Goal: Task Accomplishment & Management: Manage account settings

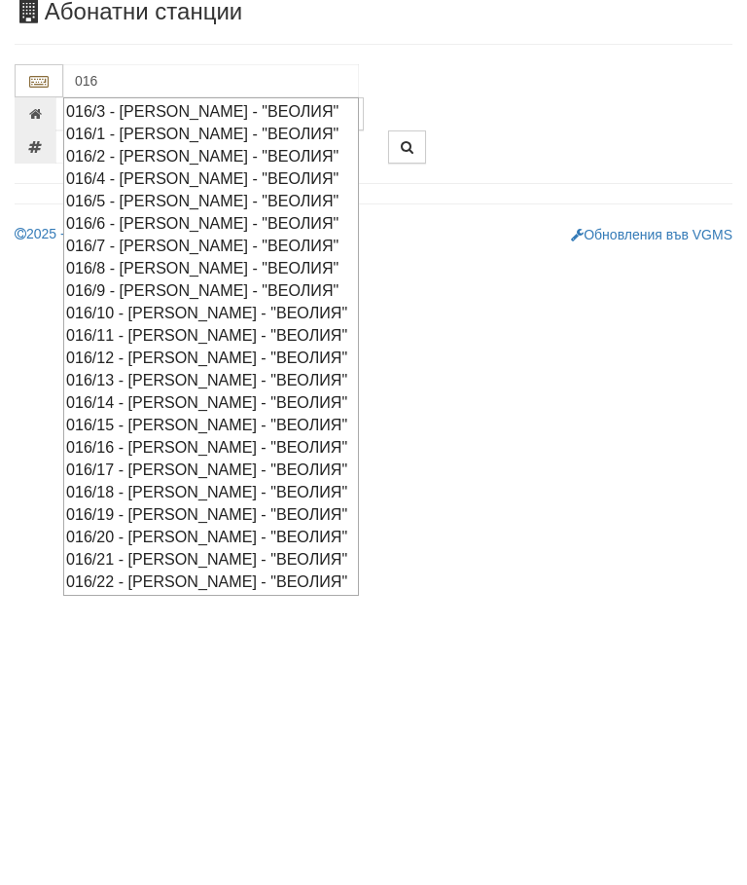
click at [224, 555] on div "016/16 - [PERSON_NAME] - "ВЕОЛИЯ"" at bounding box center [211, 566] width 290 height 22
type input "016/16 - [PERSON_NAME] - "ВЕОЛИЯ""
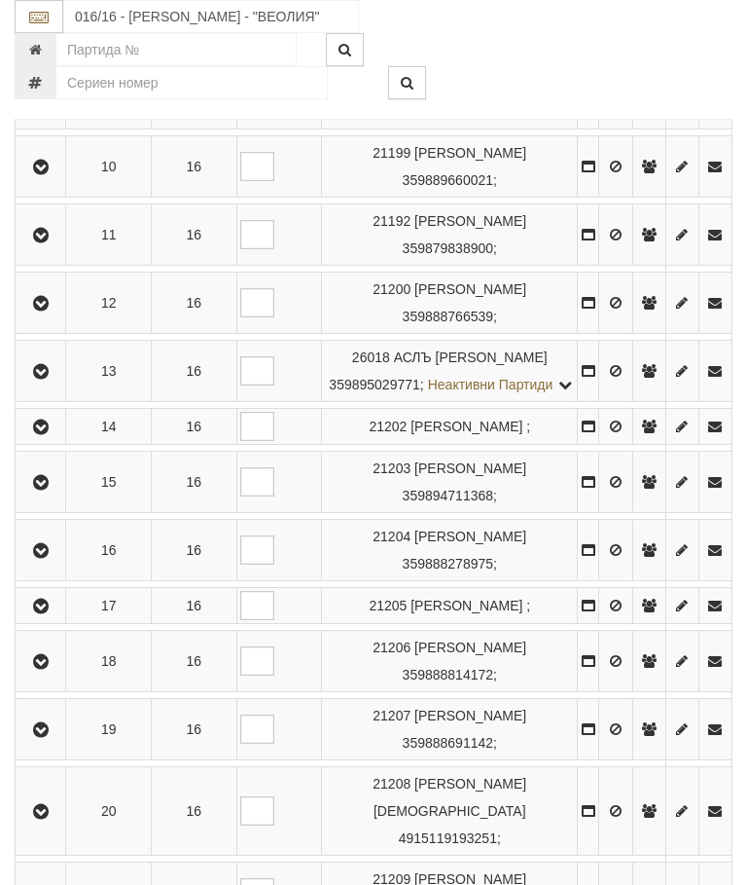
scroll to position [1062, 0]
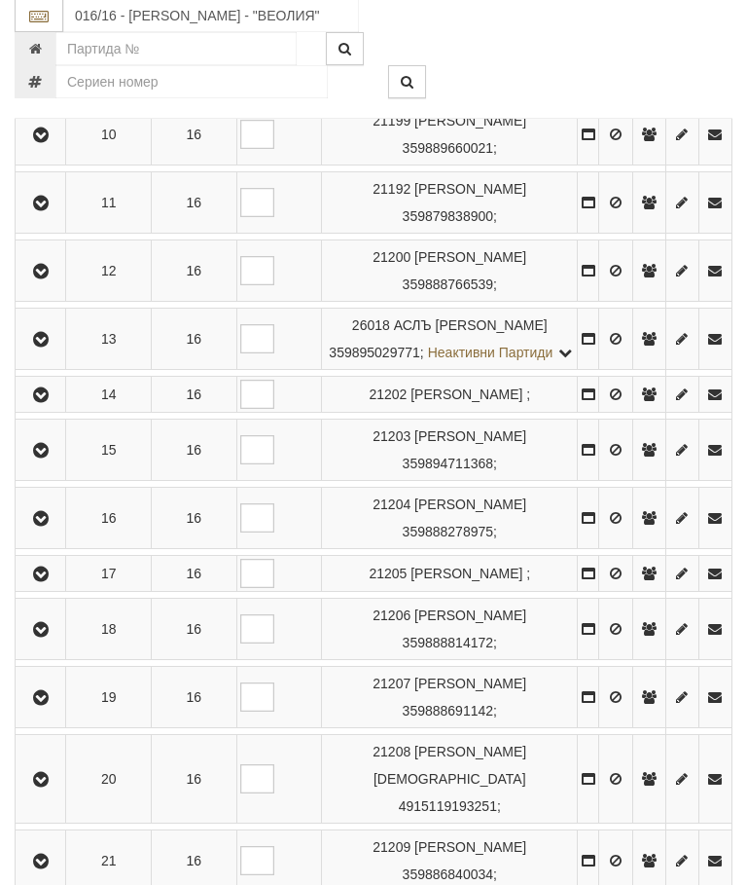
click at [49, 458] on icon "button" at bounding box center [40, 452] width 23 height 14
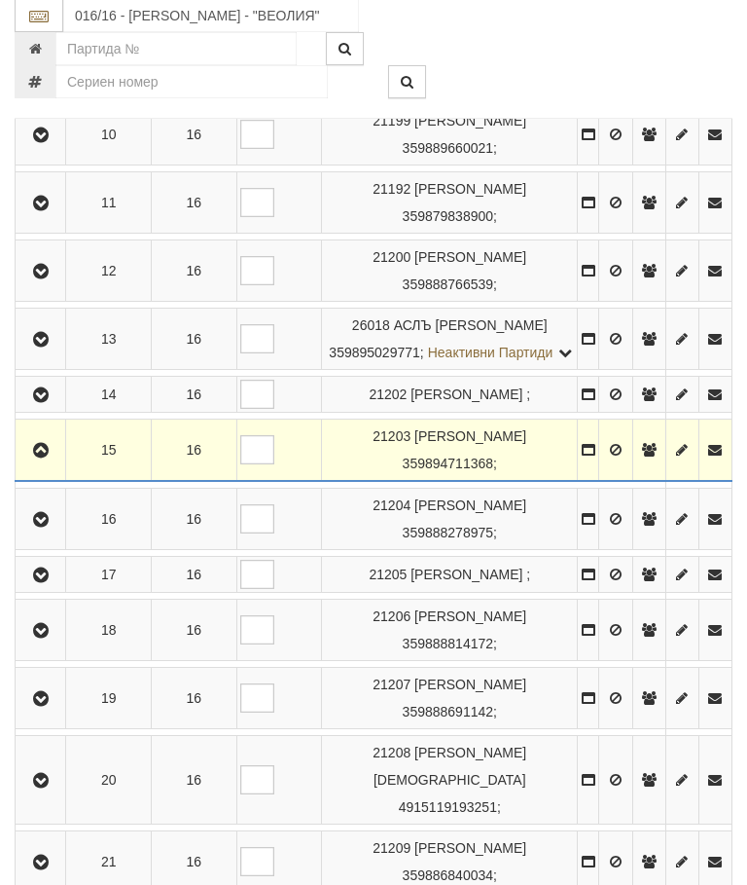
scroll to position [1063, 0]
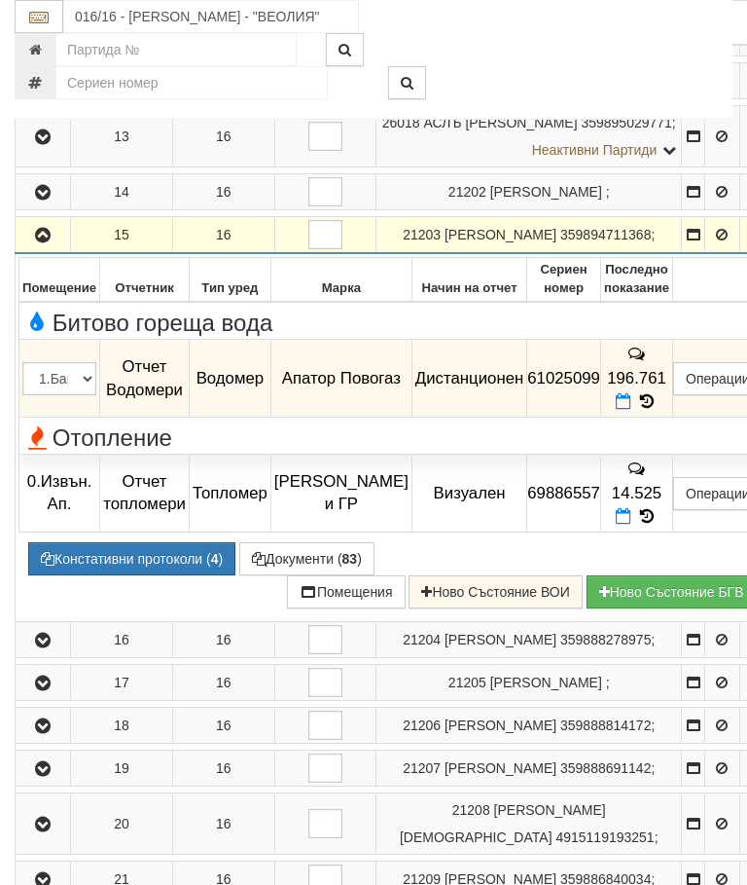
click at [671, 418] on td "196.761" at bounding box center [637, 379] width 72 height 78
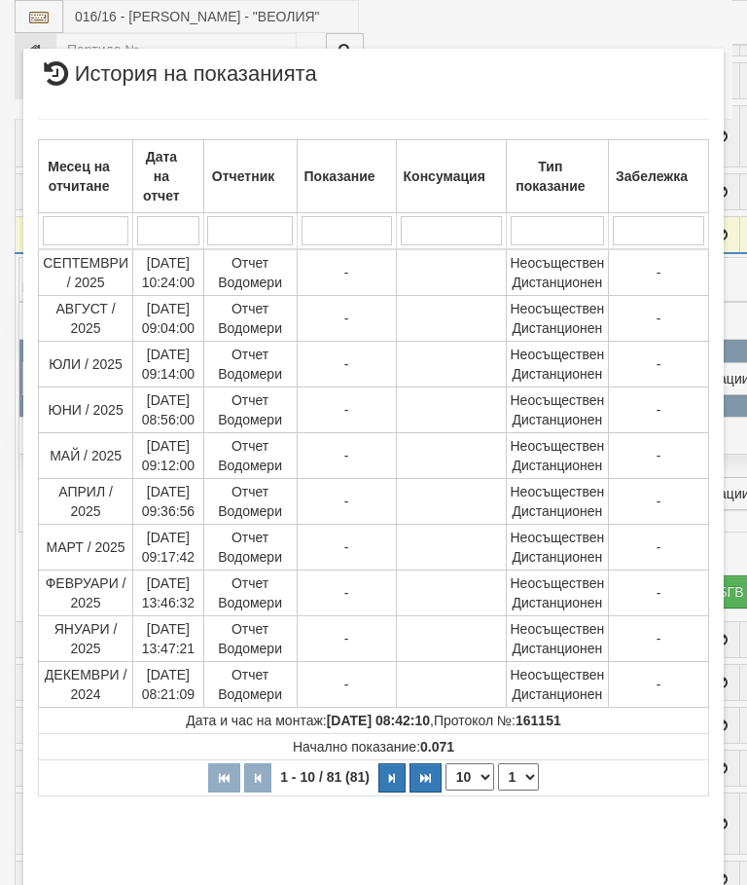
click at [526, 780] on select "1 2 3 4 5 6 7 8 9" at bounding box center [518, 776] width 41 height 27
select select "2"
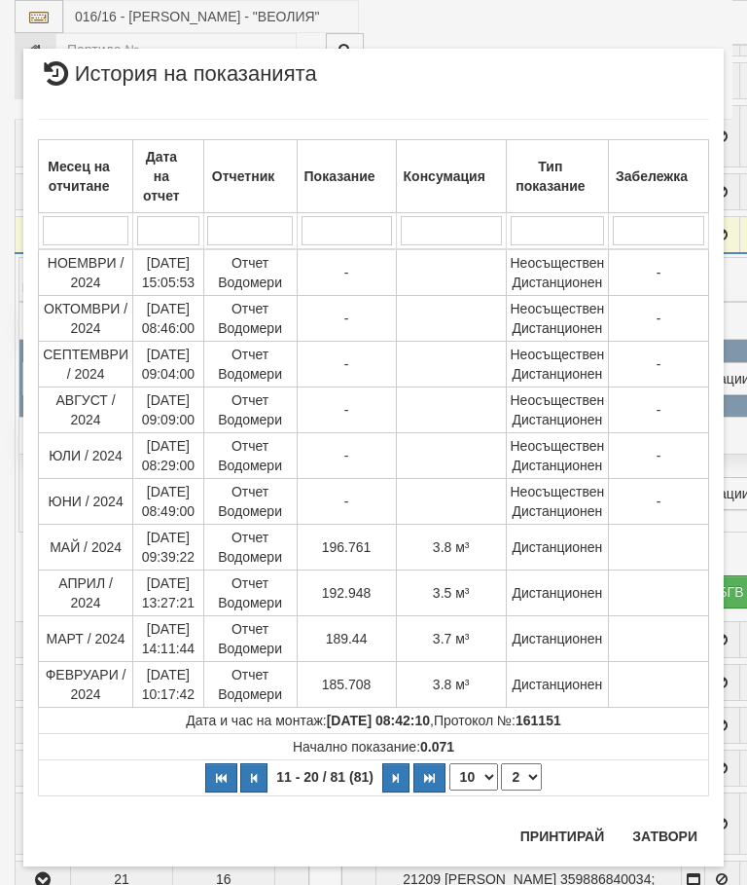
click at [674, 829] on button "Затвори" at bounding box center [665, 835] width 89 height 31
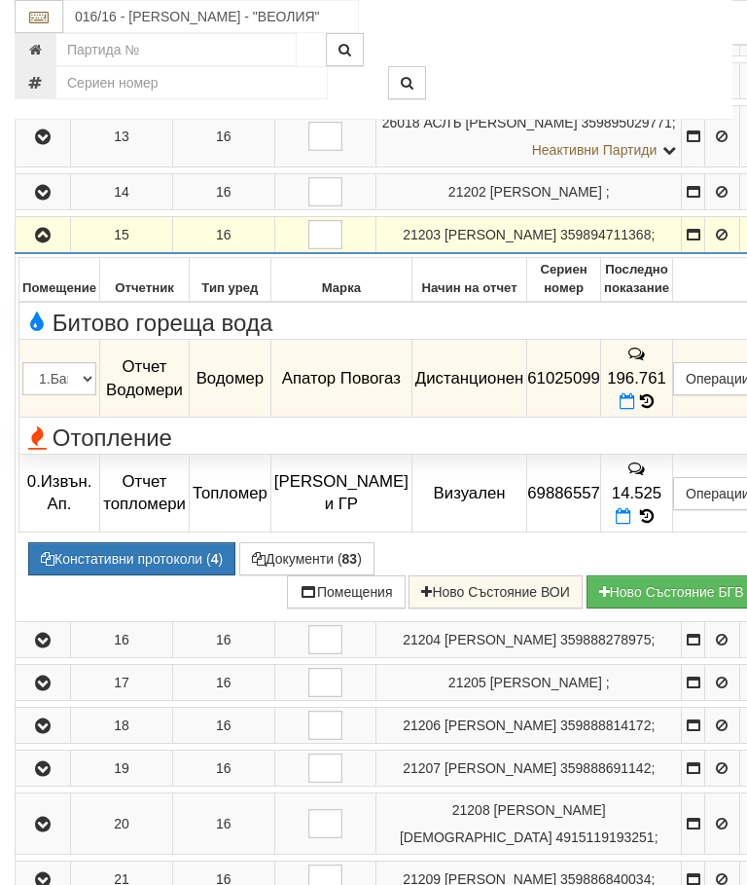
click at [301, 575] on button "Документи ( 83 )" at bounding box center [306, 558] width 135 height 33
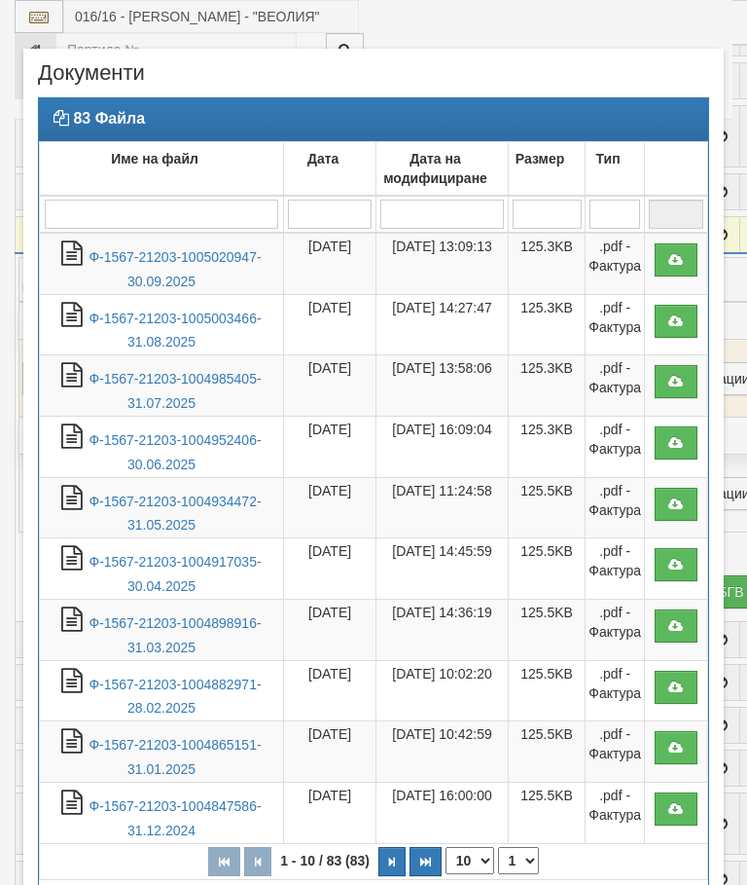
click at [222, 260] on link "Ф-1567-21203-1005020947-30.09.2025" at bounding box center [175, 269] width 172 height 40
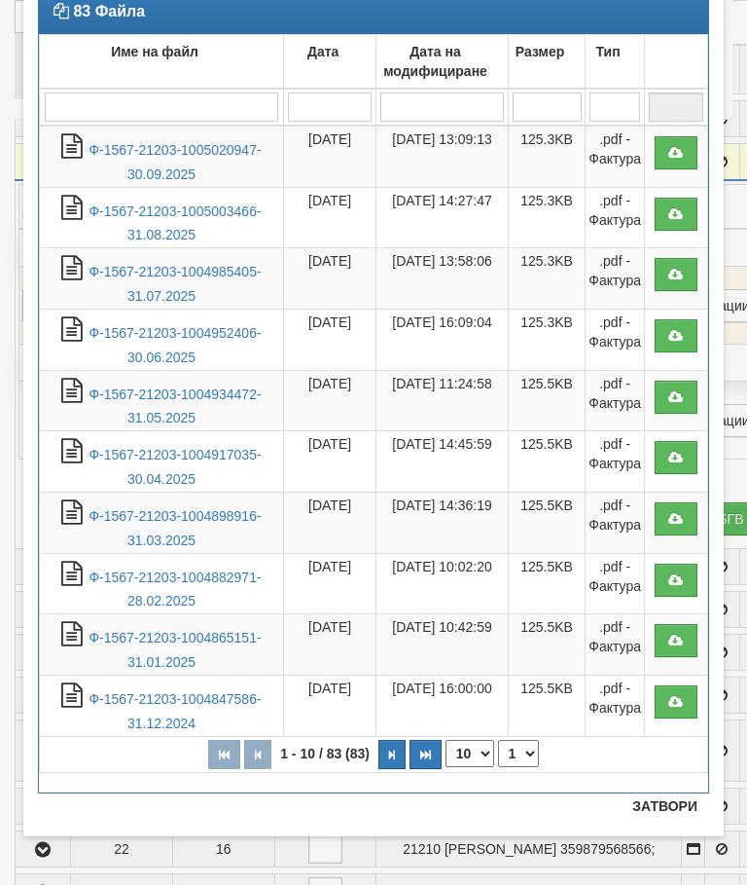
scroll to position [107, 0]
click at [659, 806] on button "Затвори" at bounding box center [665, 805] width 89 height 31
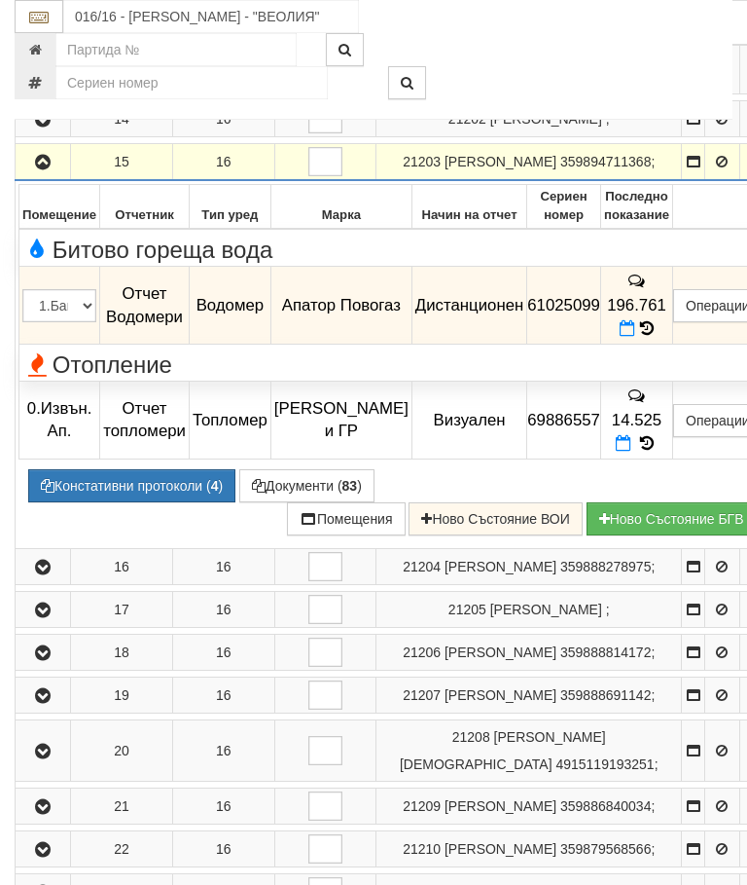
click at [308, 548] on td "Записите се зареждат... Помещение Отчетник Тип уред Марка Начин на отчет Сериен…" at bounding box center [396, 364] width 760 height 368
click at [319, 502] on button "Документи ( 83 )" at bounding box center [306, 485] width 135 height 33
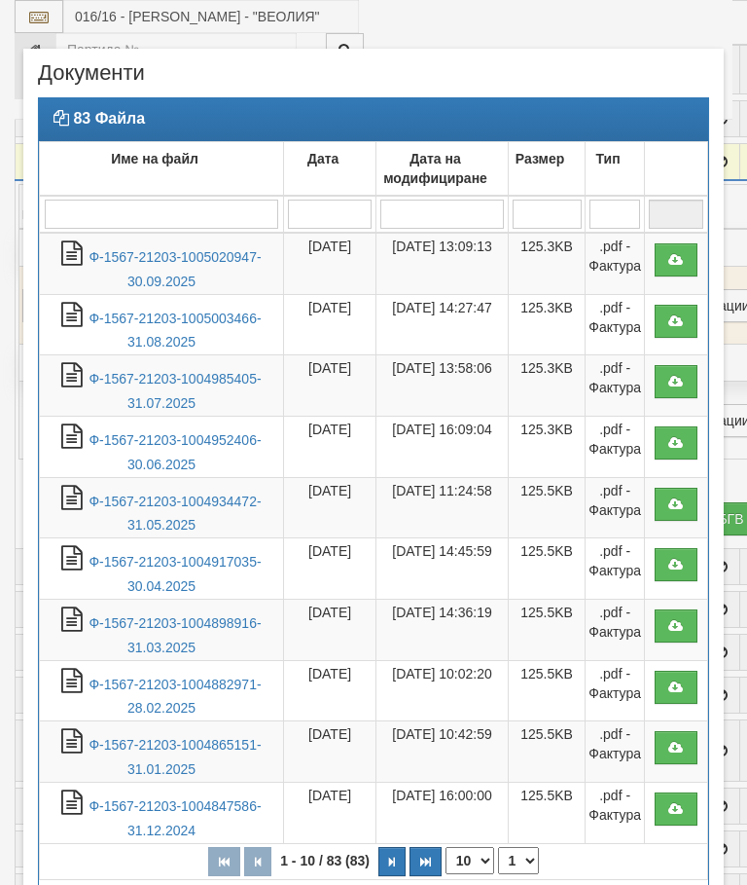
click at [207, 320] on link "Ф-1567-21203-1005003466-31.08.2025" at bounding box center [175, 330] width 172 height 40
click at [211, 375] on link "Ф-1567-21203-1004985405-31.07.2025" at bounding box center [175, 391] width 172 height 40
click at [200, 437] on link "Ф-1567-21203-1004952406-30.06.2025" at bounding box center [175, 452] width 172 height 40
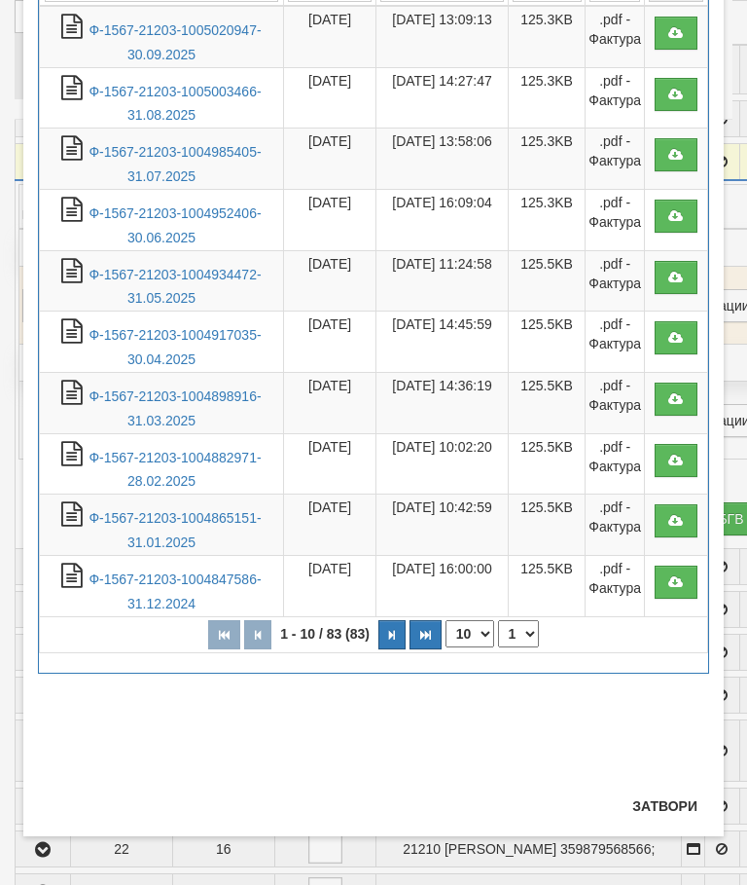
scroll to position [227, 0]
click at [659, 804] on button "Затвори" at bounding box center [665, 805] width 89 height 31
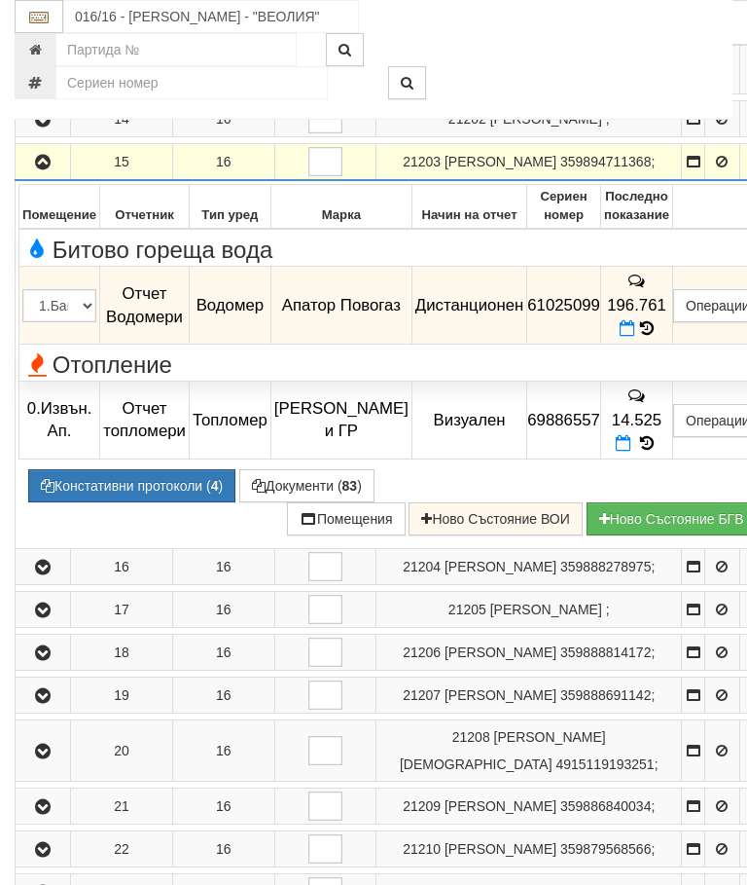
click at [636, 337] on icon at bounding box center [628, 328] width 16 height 17
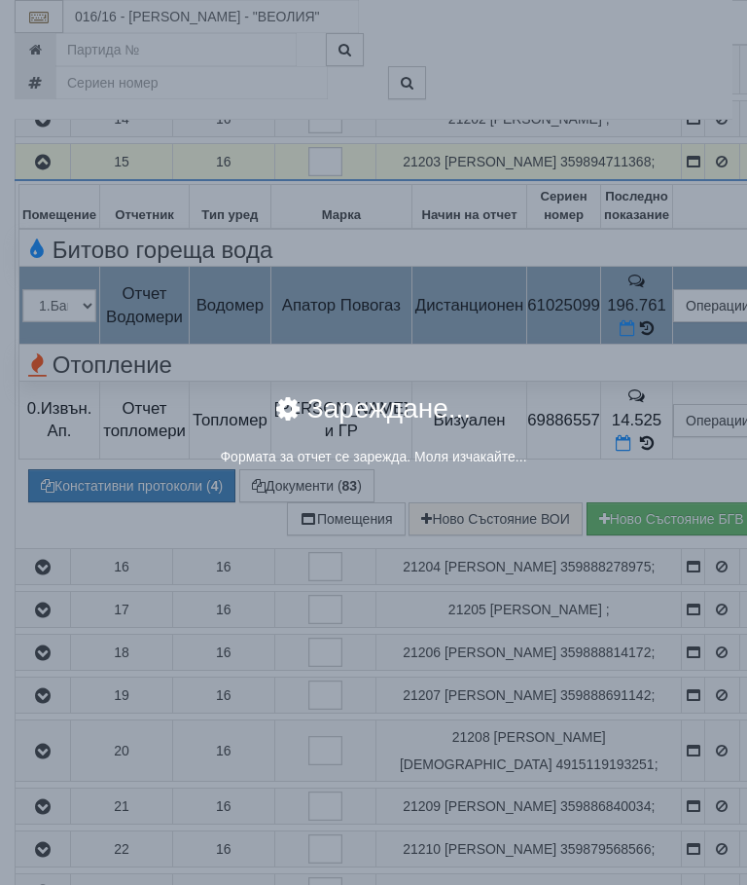
select select "8ac75930-9bfd-e511-80be-8d5a1dced85a"
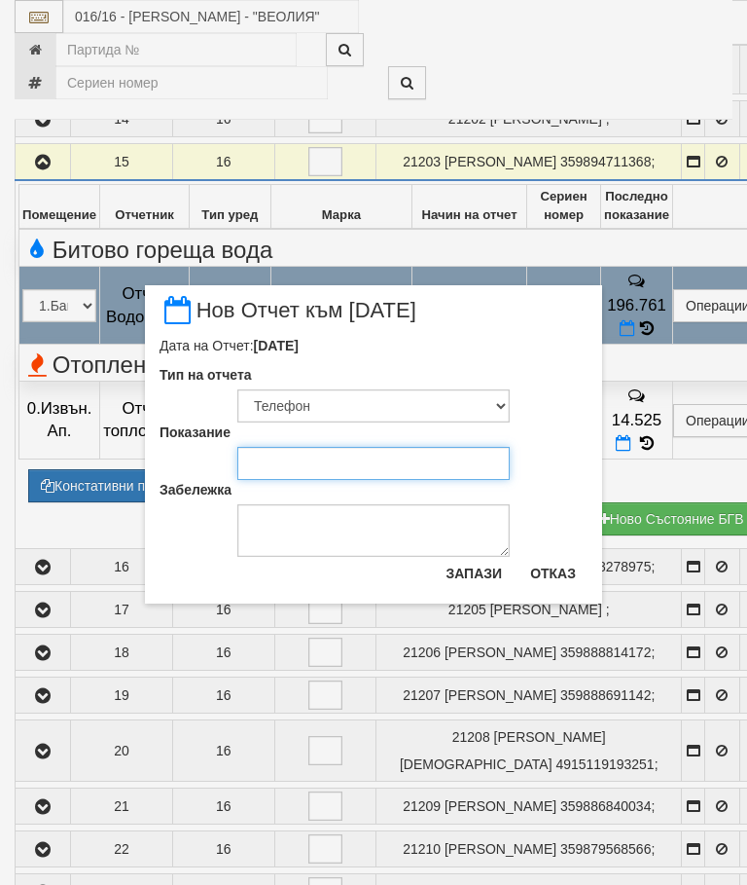
click at [298, 459] on input "Показание" at bounding box center [373, 463] width 273 height 33
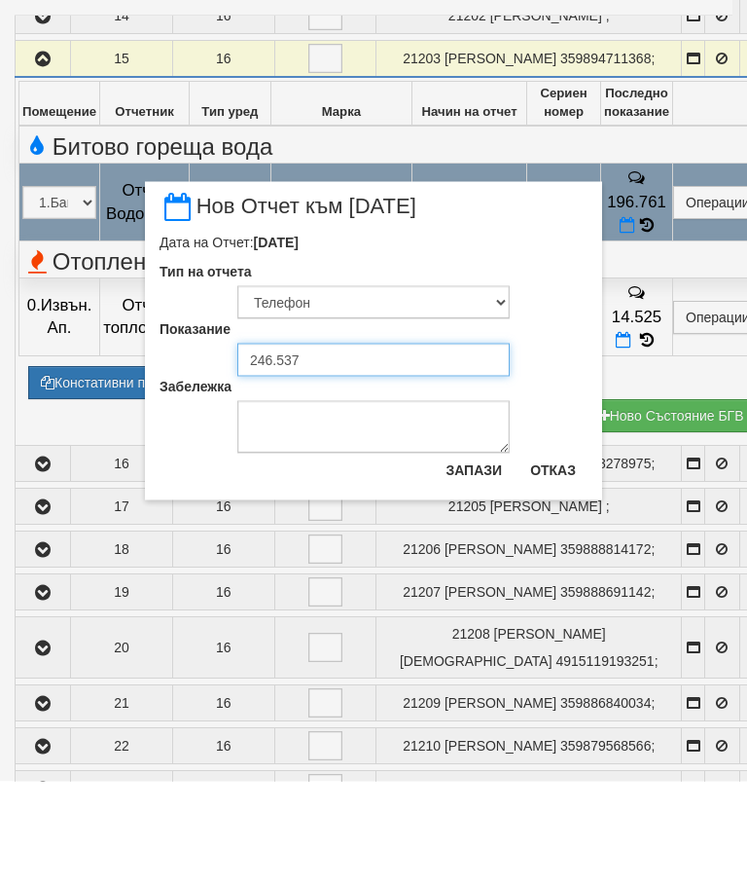
type input "246.537"
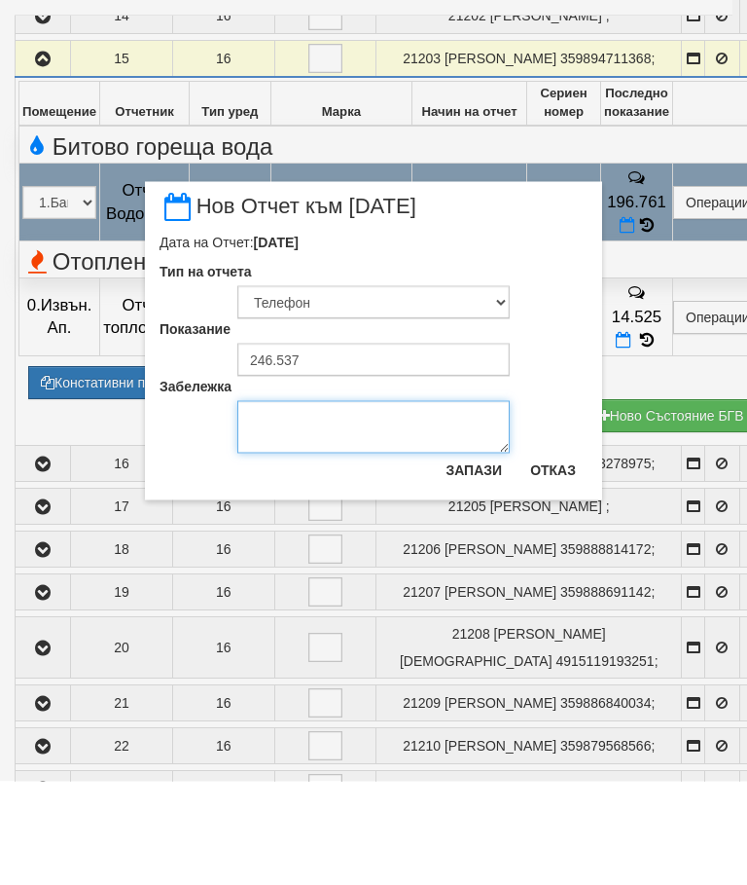
click at [285, 504] on textarea "Забележка" at bounding box center [373, 530] width 273 height 53
type textarea "Снимка 15.10.2025"
click at [481, 558] on button "Запази" at bounding box center [474, 573] width 80 height 31
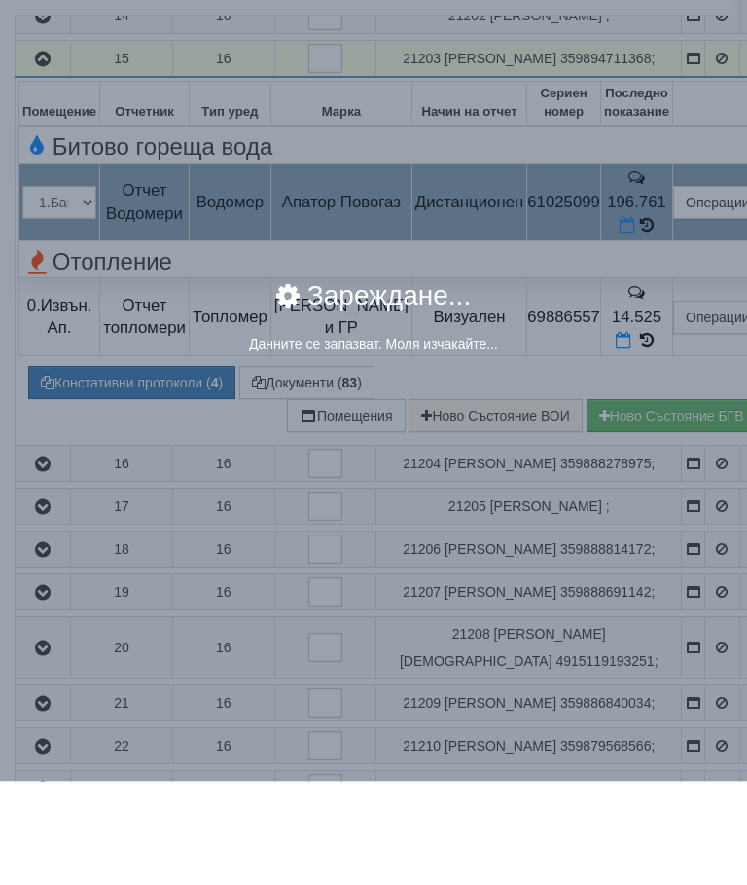
scroll to position [1239, 0]
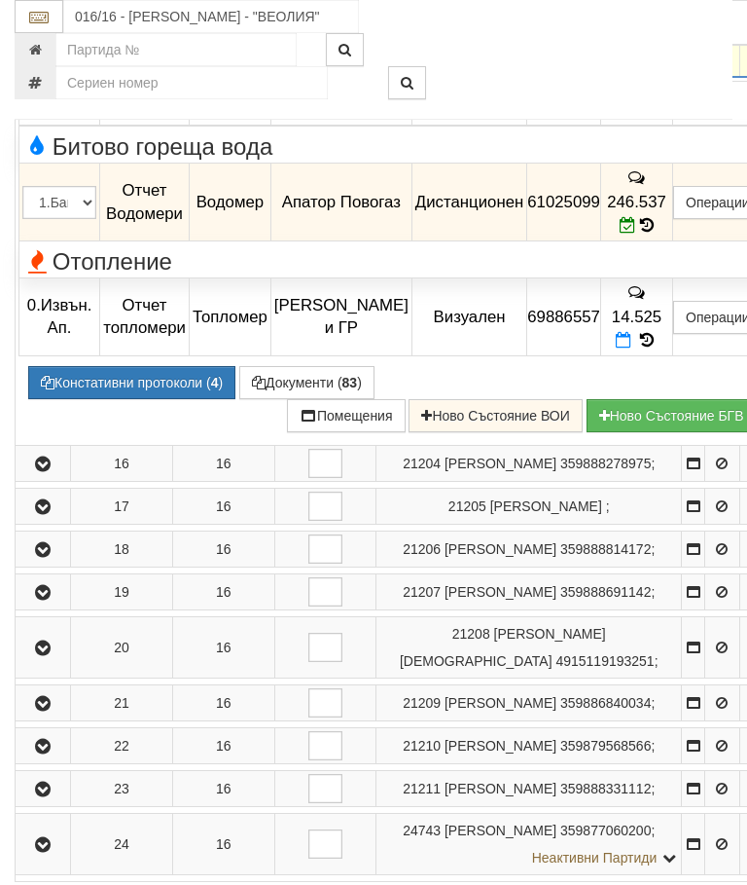
click at [34, 66] on icon "button" at bounding box center [42, 60] width 23 height 14
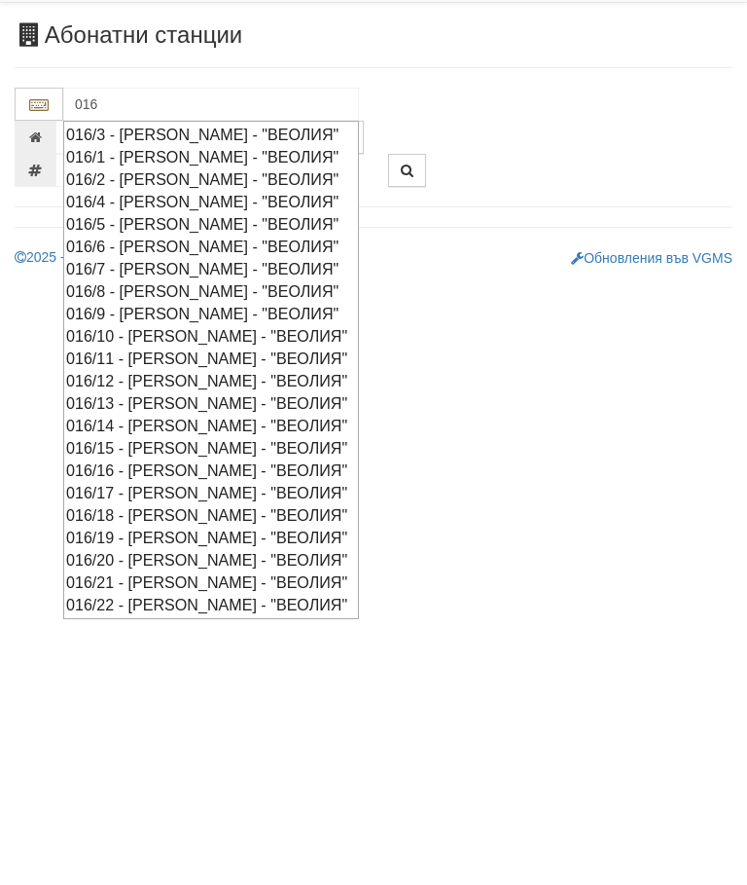
click at [212, 555] on div "016/16 - [PERSON_NAME] - "ВЕОЛИЯ"" at bounding box center [211, 566] width 290 height 22
type input "016/16 - [PERSON_NAME] - "ВЕОЛИЯ""
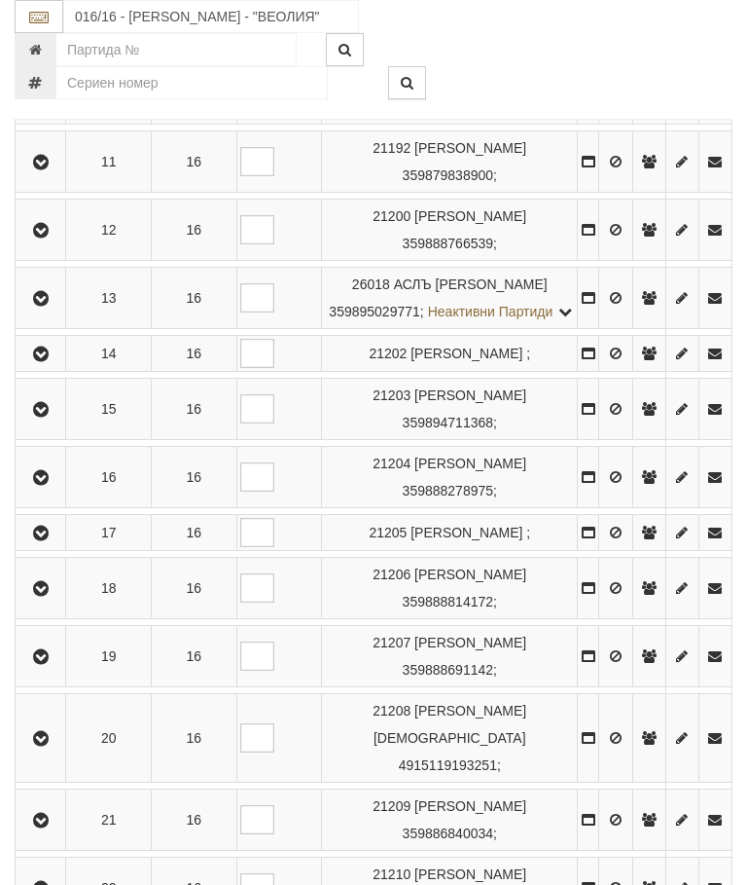
scroll to position [1123, 0]
